Goal: Navigation & Orientation: Find specific page/section

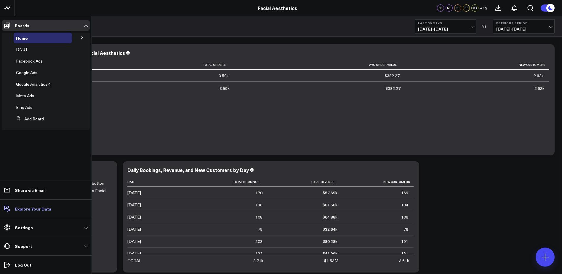
click at [39, 210] on p "Explore Your Data" at bounding box center [33, 208] width 36 height 5
click at [40, 208] on p "Explore Your Data" at bounding box center [33, 208] width 36 height 5
